Goal: Transaction & Acquisition: Purchase product/service

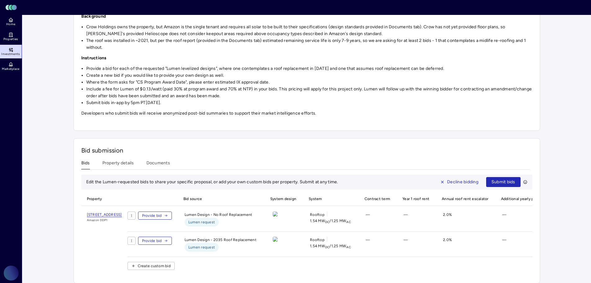
scroll to position [100, 0]
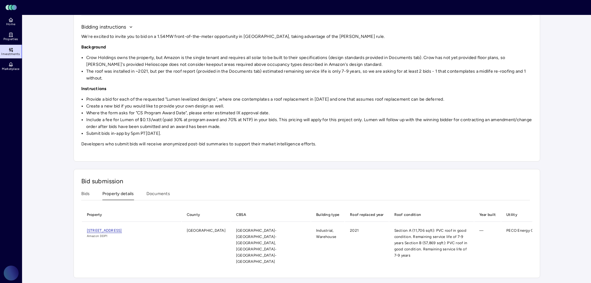
scroll to position [56, 0]
click at [107, 151] on div "Investments Crow Holdings - Amazon DDP1 - PA FTM Crow Holdings - Amazon DDP1 - …" at bounding box center [307, 121] width 467 height 316
click at [159, 201] on div "Bids Property details Documents" at bounding box center [305, 197] width 449 height 10
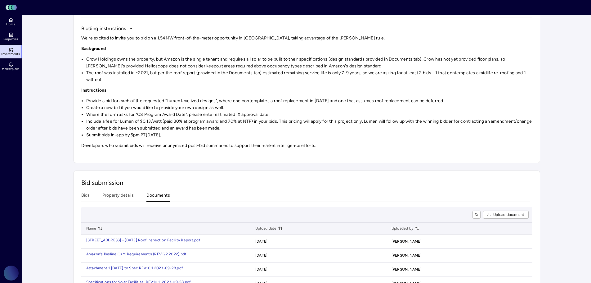
click at [158, 196] on button "Documents" at bounding box center [158, 197] width 24 height 10
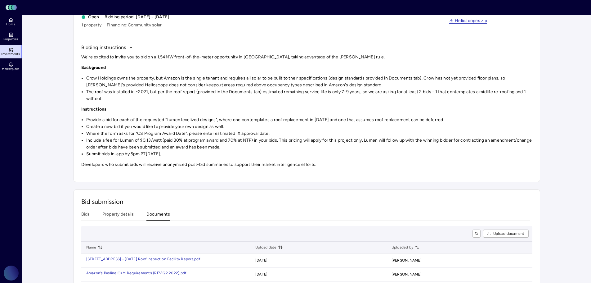
scroll to position [76, 0]
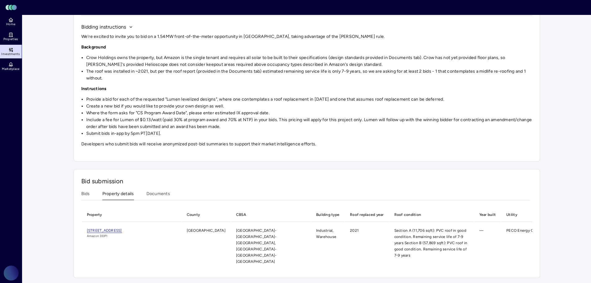
scroll to position [56, 0]
click at [108, 178] on div "Bid submission Bids Property details Documents Property County CBSA Building ty…" at bounding box center [307, 224] width 467 height 109
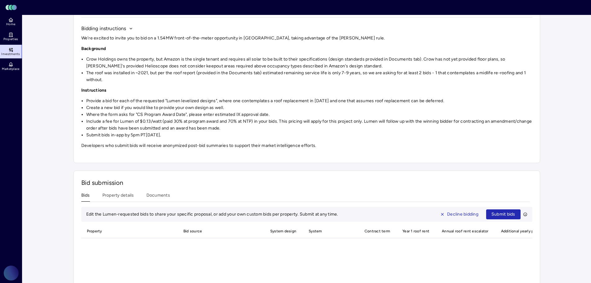
click at [84, 195] on button "Bids" at bounding box center [85, 197] width 9 height 10
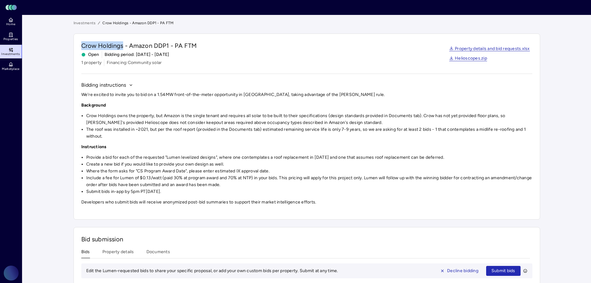
drag, startPoint x: 81, startPoint y: 43, endPoint x: 123, endPoint y: 47, distance: 42.0
click at [123, 47] on div "Crow Holdings - Amazon DDP1 - PA FTM Open Bidding period: [DATE] - [DATE] 1 pro…" at bounding box center [307, 127] width 467 height 186
copy span "Crow Holdings"
